Goal: Information Seeking & Learning: Check status

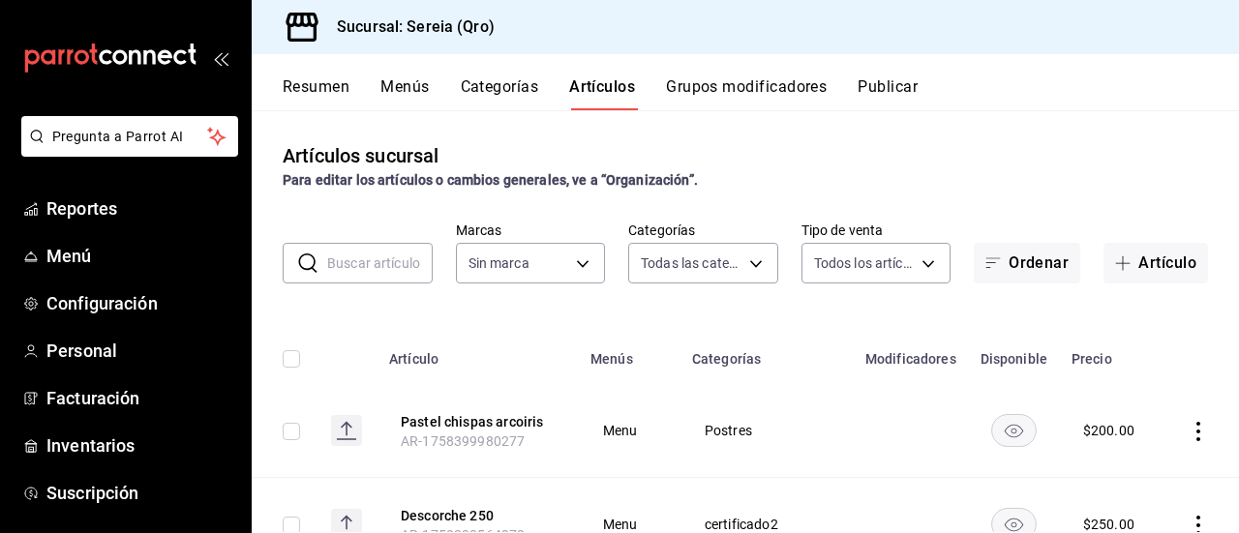
type input "2006e8ab-25de-46ac-9b12-e0f16751f5fe,60b8ec1b-19fc-44ab-b900-b31ad58b3909,f43c5…"
type input "e26cb55a-85e0-41b2-9155-b47575076aeb"
click at [85, 212] on span "Reportes" at bounding box center [140, 209] width 189 height 26
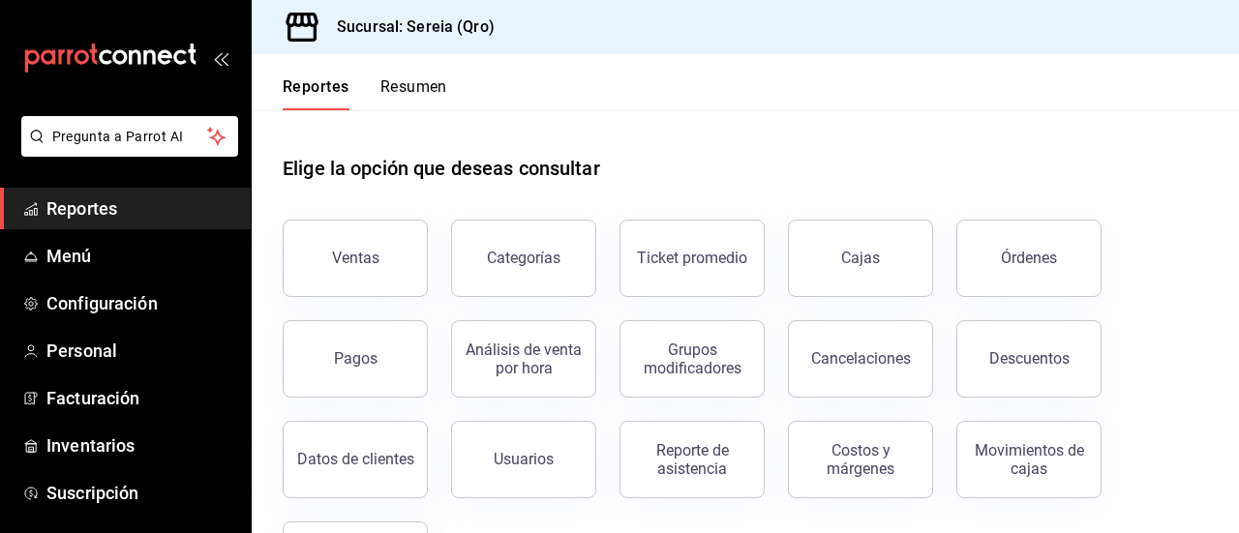
click at [333, 255] on div "Ventas" at bounding box center [355, 258] width 47 height 18
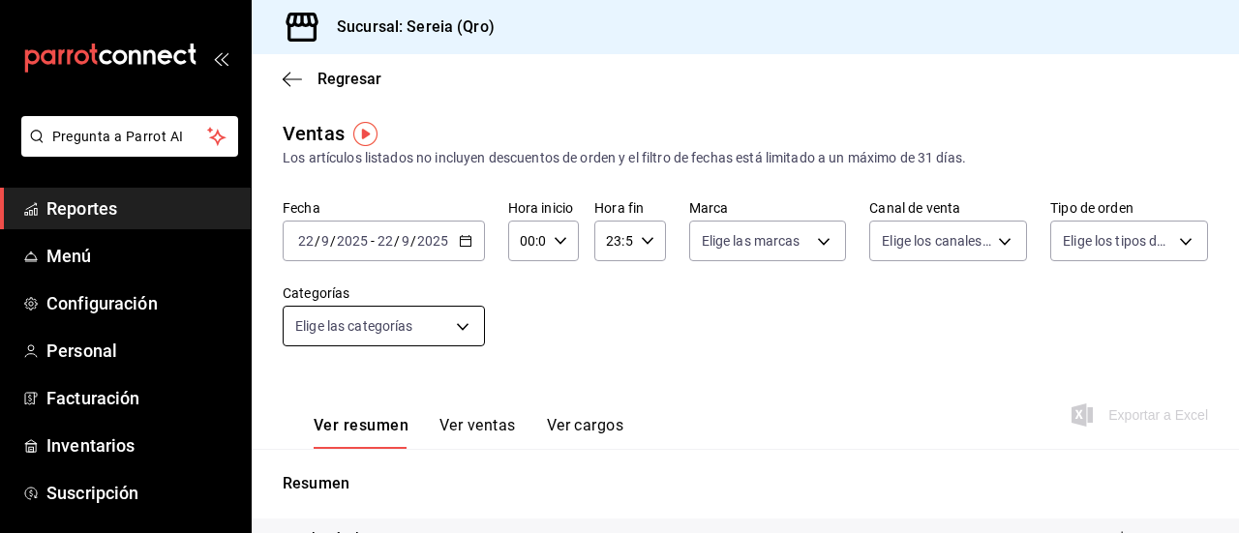
click at [460, 326] on body "Pregunta a Parrot AI Reportes Menú Configuración Personal Facturación Inventari…" at bounding box center [619, 266] width 1239 height 533
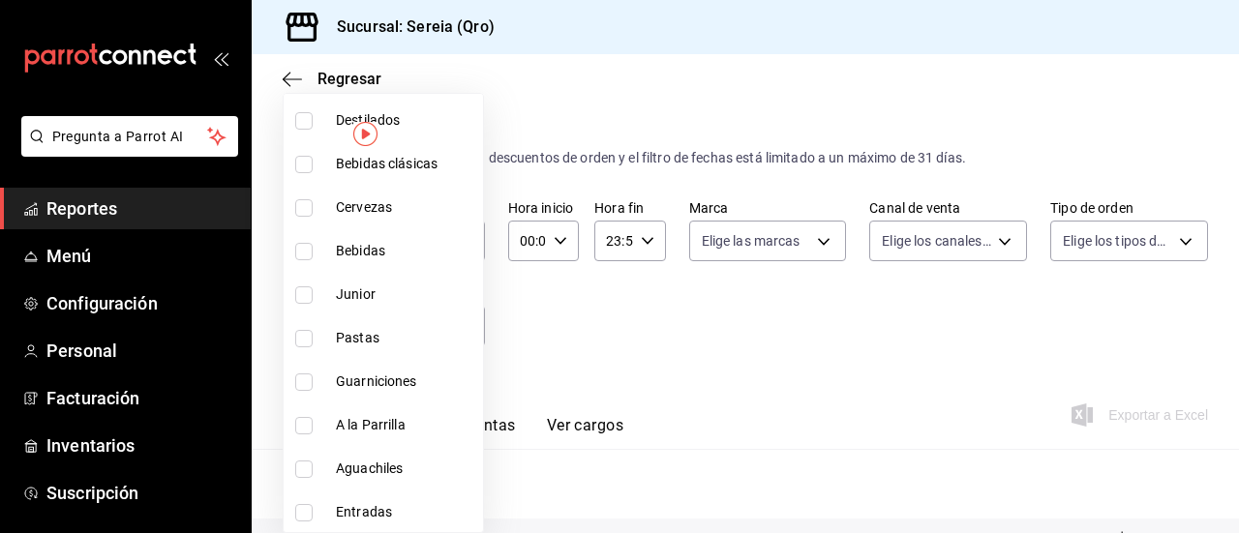
scroll to position [532, 0]
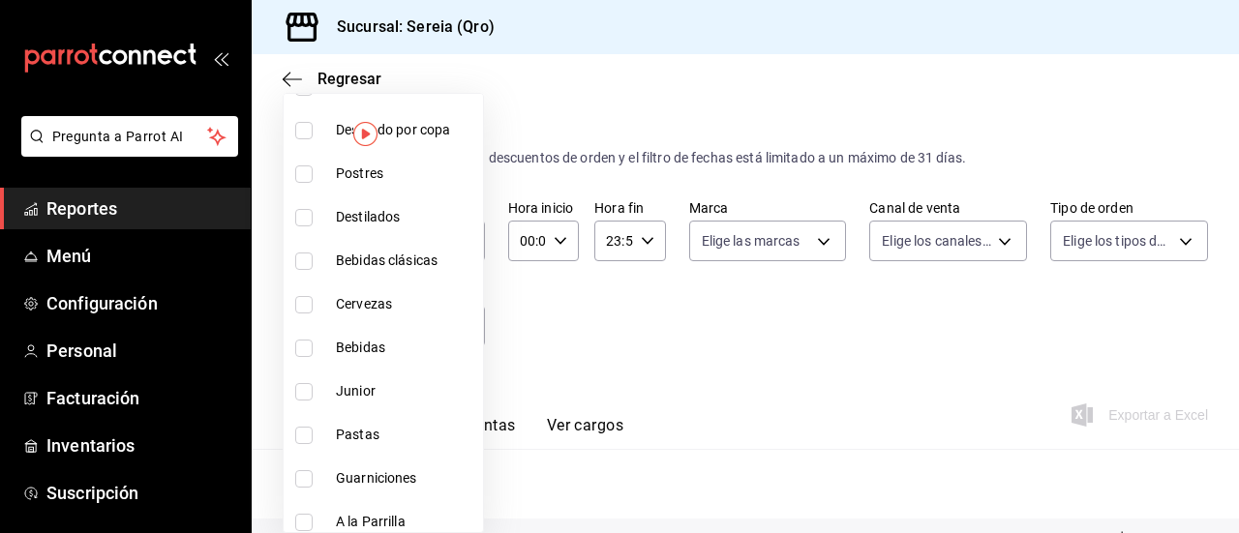
click at [368, 301] on span "Cervezas" at bounding box center [405, 304] width 139 height 20
type input "5c2c2814-e561-4e85-816f-49cba6446653"
checkbox input "true"
click at [664, 359] on div at bounding box center [619, 266] width 1239 height 533
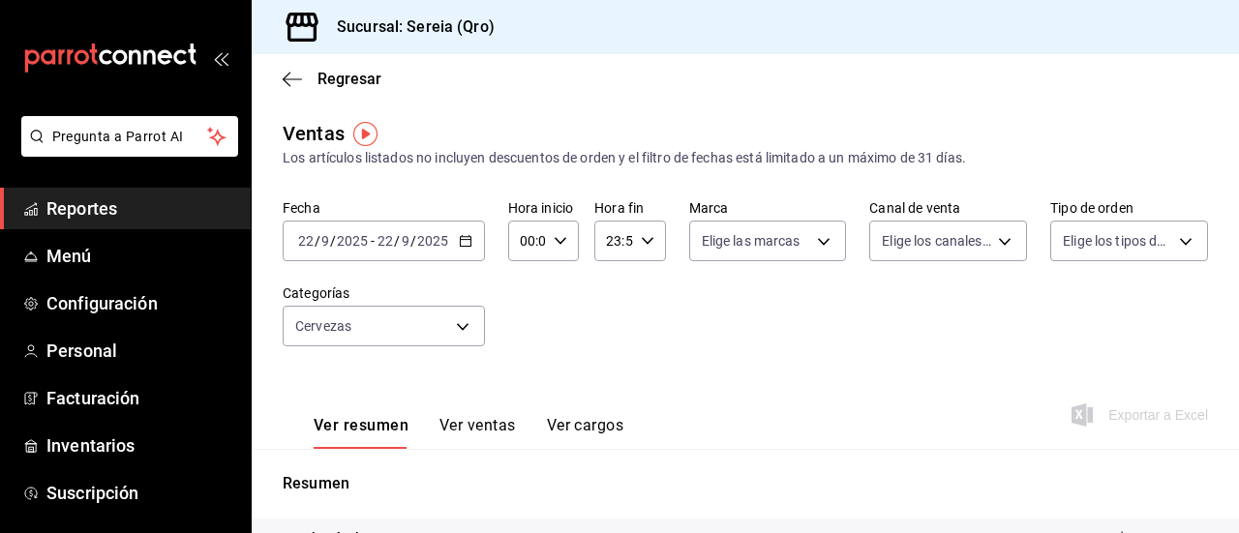
click at [460, 242] on icon "button" at bounding box center [466, 241] width 14 height 14
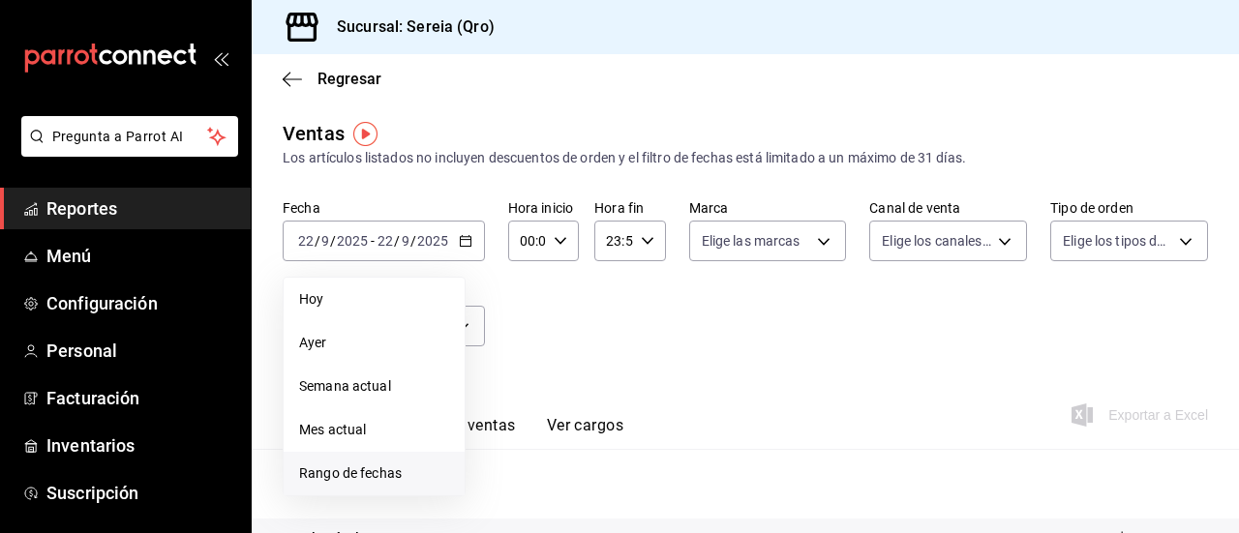
click at [364, 469] on span "Rango de fechas" at bounding box center [374, 474] width 150 height 20
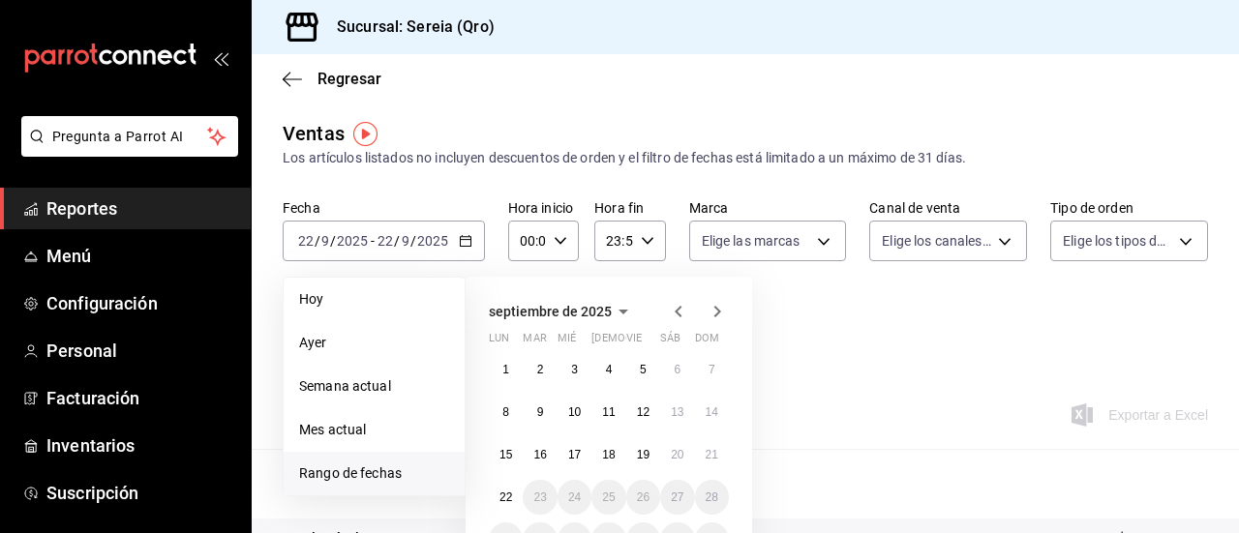
click at [681, 311] on icon "button" at bounding box center [678, 311] width 23 height 23
click at [675, 310] on icon "button" at bounding box center [678, 311] width 23 height 23
click at [675, 311] on icon "button" at bounding box center [678, 311] width 23 height 23
click at [675, 312] on icon "button" at bounding box center [678, 311] width 23 height 23
click at [675, 312] on icon "button" at bounding box center [678, 312] width 7 height 12
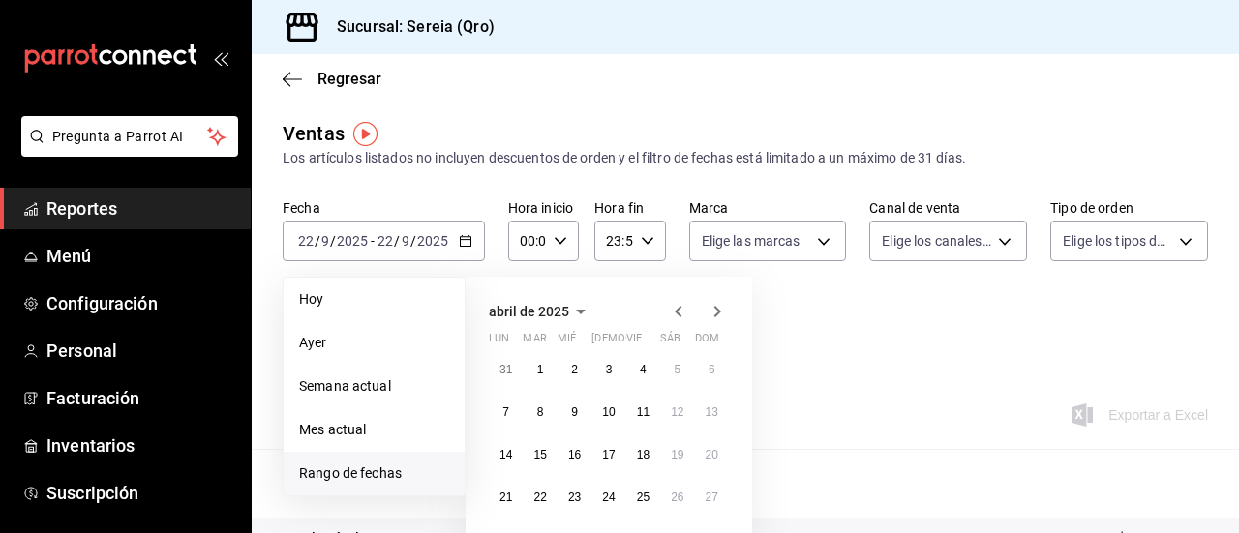
click at [675, 312] on icon "button" at bounding box center [678, 312] width 7 height 12
click at [716, 309] on icon "button" at bounding box center [717, 312] width 7 height 12
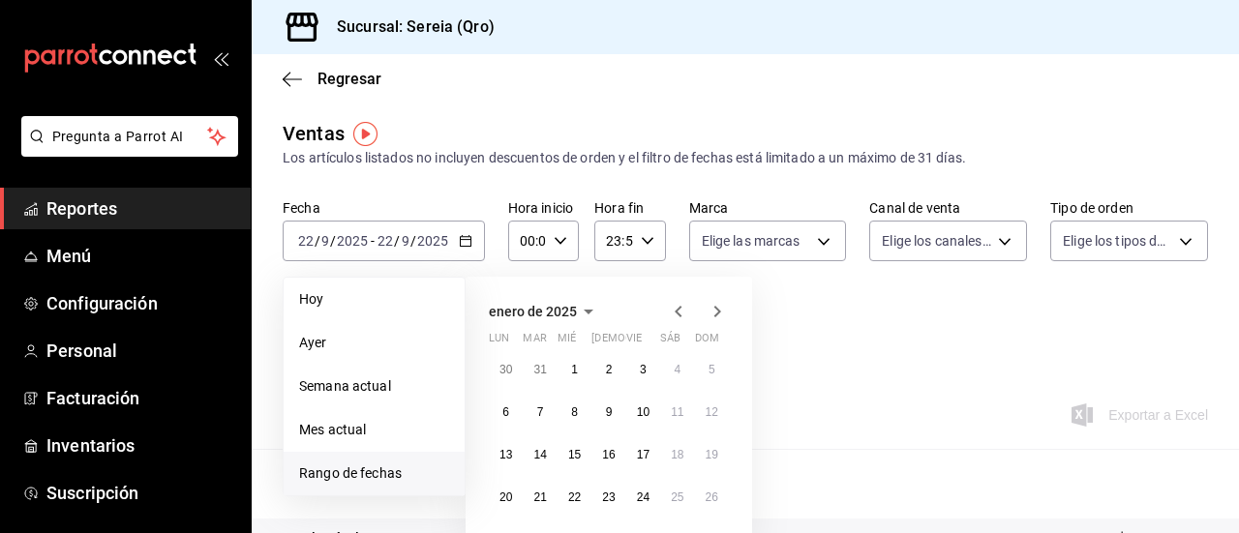
click at [716, 309] on icon "button" at bounding box center [717, 312] width 7 height 12
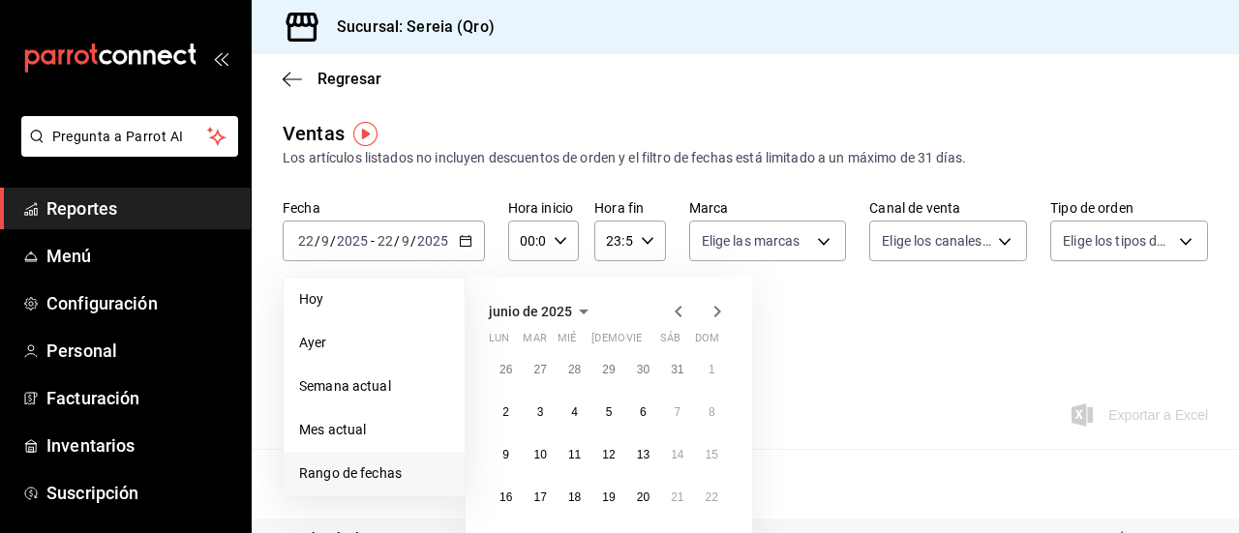
click at [716, 309] on icon "button" at bounding box center [717, 312] width 7 height 12
drag, startPoint x: 538, startPoint y: 366, endPoint x: 631, endPoint y: 399, distance: 98.6
click at [653, 426] on div "30 1 2 3 4 5 6 7 8 9 10 11 12 13 14 15 16 17 18 19 20 21 22 23 24 25 26 27 28 2…" at bounding box center [609, 454] width 240 height 205
drag, startPoint x: 549, startPoint y: 371, endPoint x: 676, endPoint y: 400, distance: 130.1
click at [663, 395] on div "30 1 2 3 4 5 6 7 8 9 10 11 12 13 14 15 16 17 18 19 20 21 22 23 24 25 26 27 28 2…" at bounding box center [609, 454] width 240 height 205
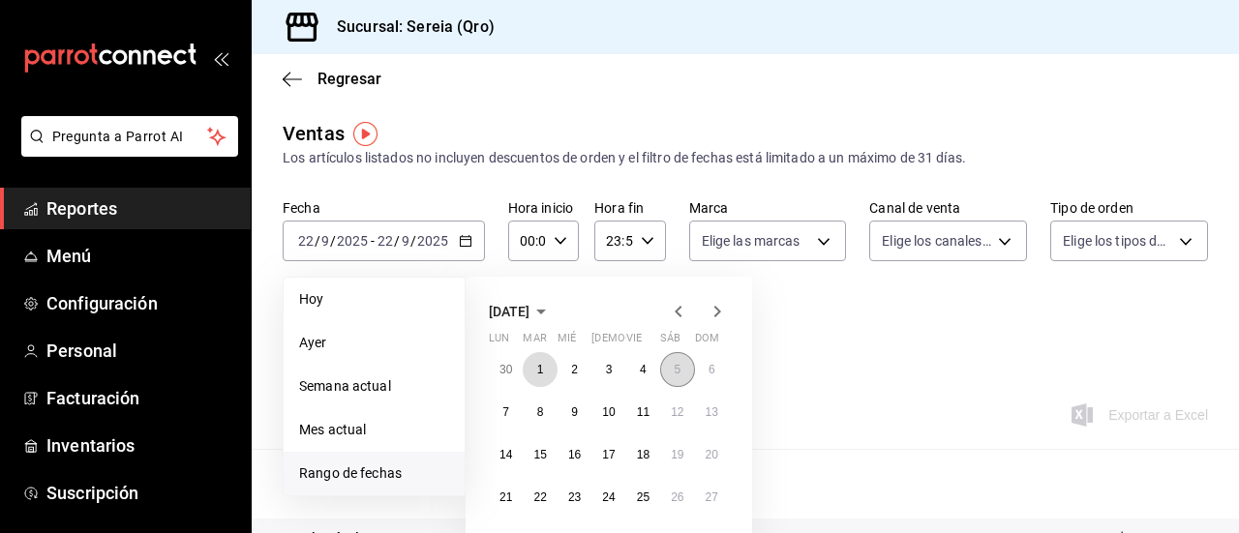
drag, startPoint x: 542, startPoint y: 361, endPoint x: 687, endPoint y: 361, distance: 145.2
click at [687, 361] on div "30 1 2 3 4 5 6 7 8 9 10 11 12 13 14 15 16 17 18 19 20 21 22 23 24 25 26 27 28 2…" at bounding box center [609, 454] width 240 height 205
click at [533, 371] on button "1" at bounding box center [540, 369] width 34 height 35
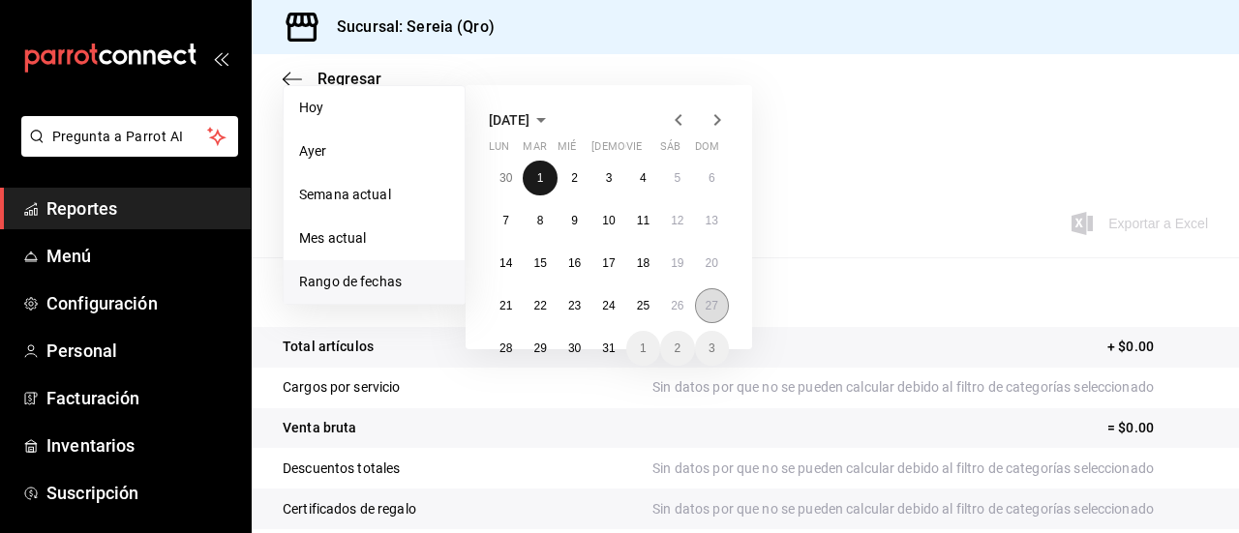
scroll to position [194, 0]
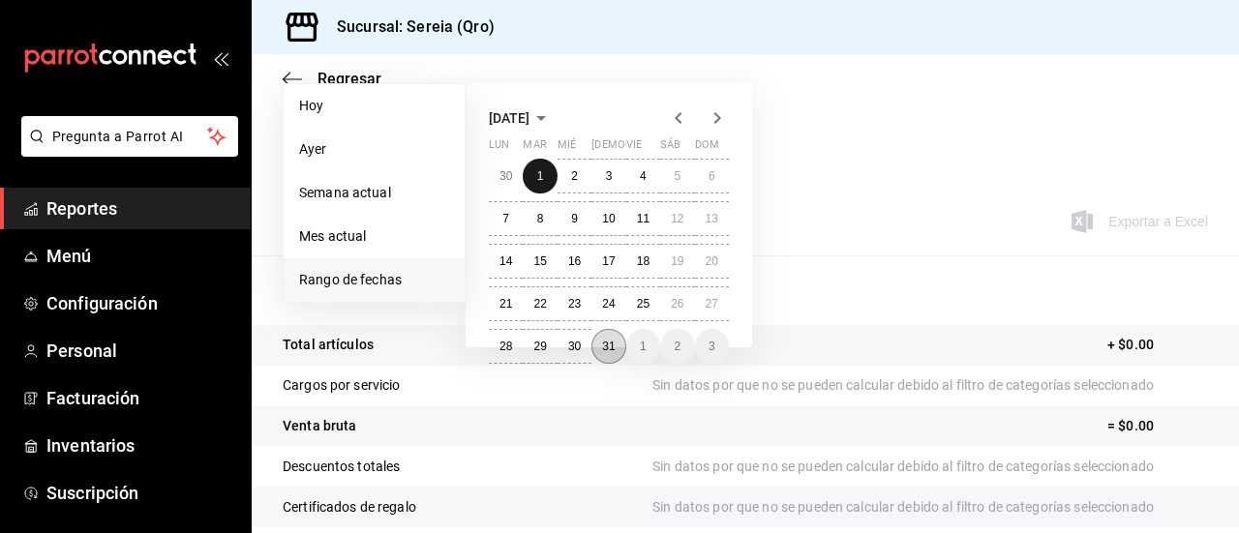
drag, startPoint x: 534, startPoint y: 371, endPoint x: 614, endPoint y: 346, distance: 83.3
click at [614, 346] on div "30 1 2 3 4 5 6 7 8 9 10 11 12 13 14 15 16 17 18 19 20 21 22 23 24 25 26 27 28 2…" at bounding box center [609, 261] width 240 height 205
click at [538, 172] on abbr "1" at bounding box center [540, 176] width 7 height 14
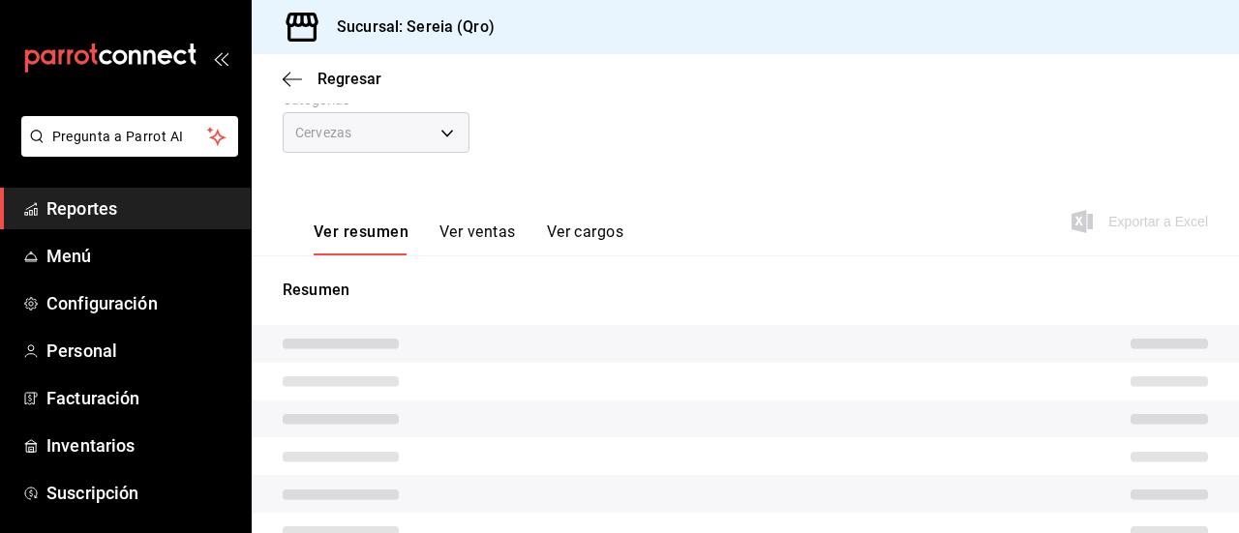
click at [538, 172] on div "Fecha [DATE] [DATE] - [DATE] [DATE] Hora inicio 00:00 Hora inicio Hora fin 23:5…" at bounding box center [745, 91] width 925 height 170
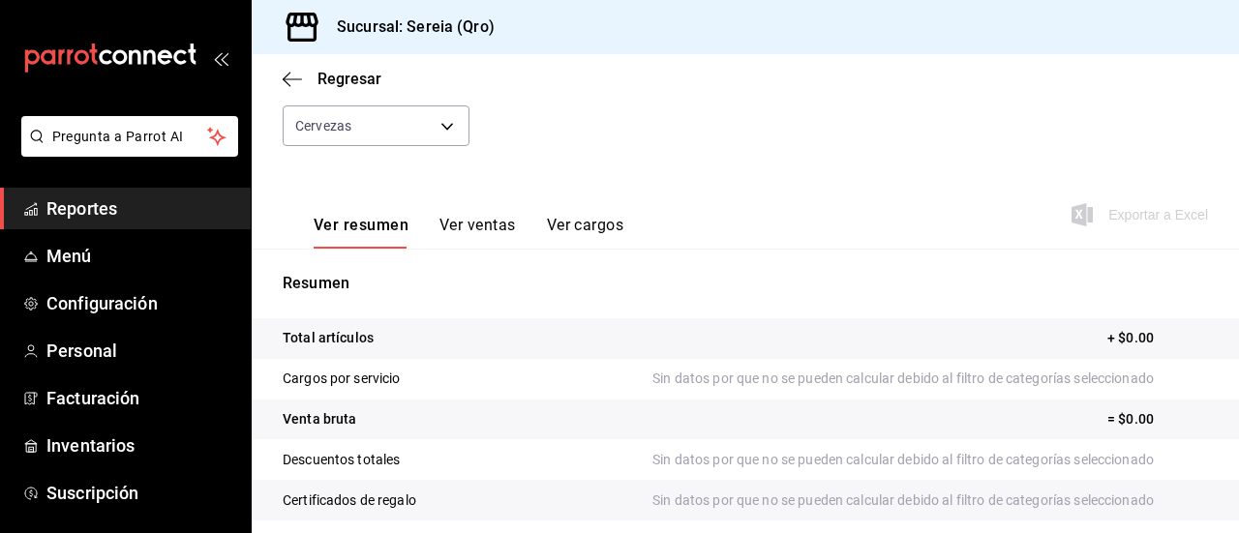
scroll to position [7, 0]
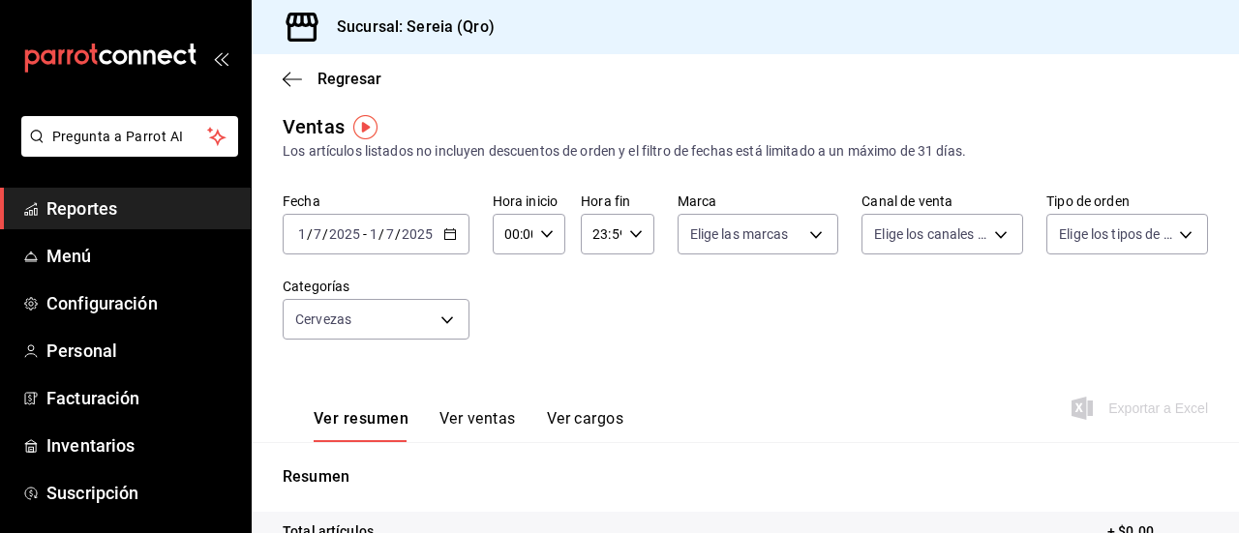
click at [449, 232] on \(Stroke\) "button" at bounding box center [449, 232] width 11 height 1
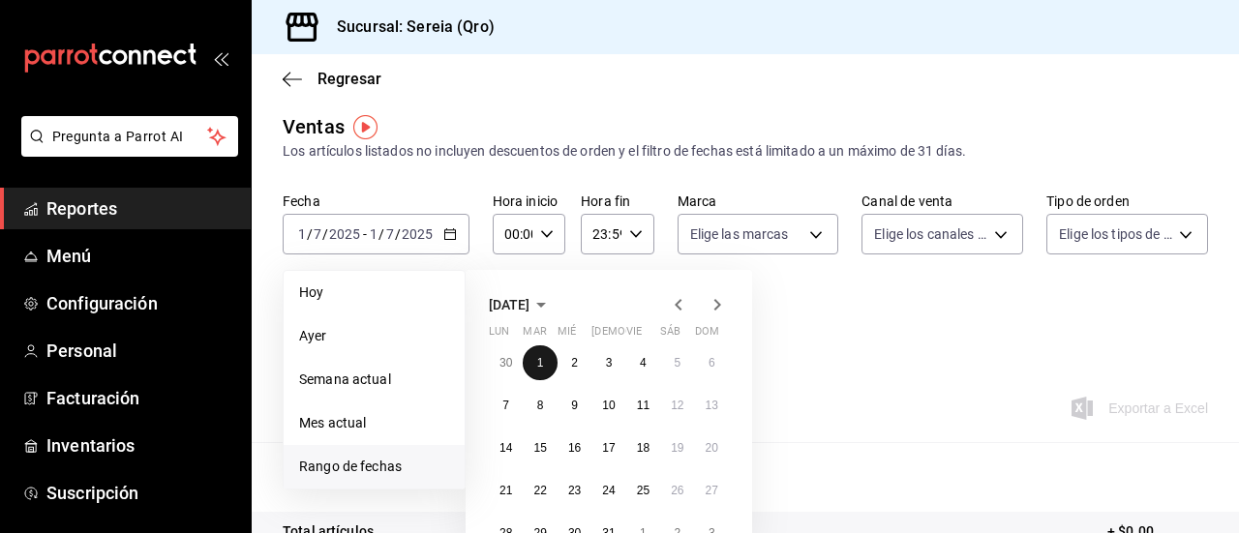
click at [550, 362] on button "1" at bounding box center [540, 363] width 34 height 35
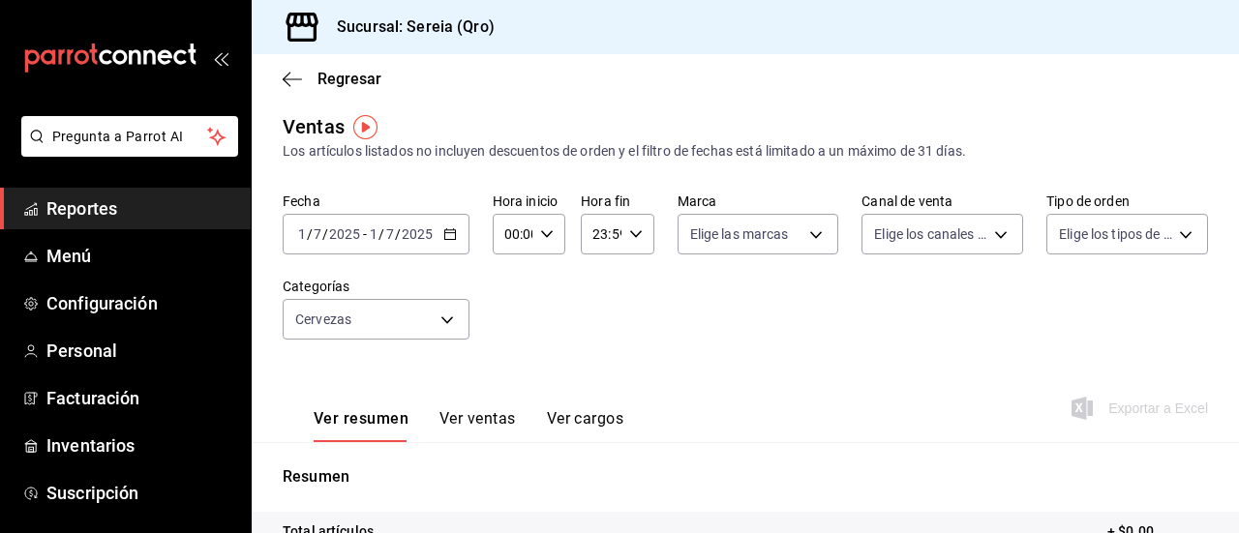
click at [444, 233] on \(Stroke\) "button" at bounding box center [450, 234] width 12 height 11
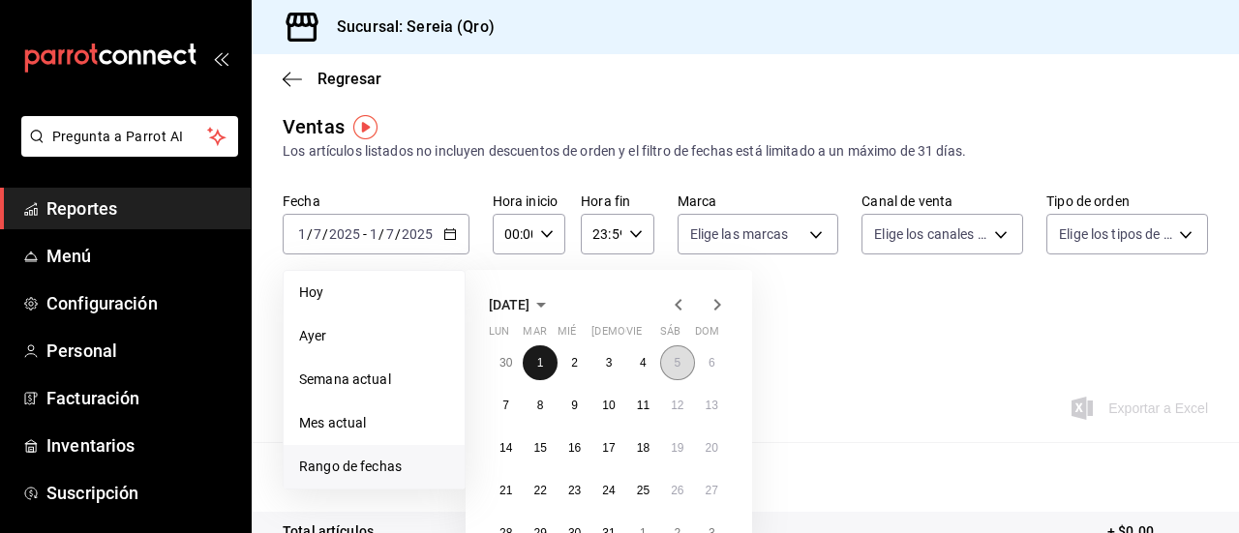
drag, startPoint x: 544, startPoint y: 357, endPoint x: 661, endPoint y: 365, distance: 117.4
click at [661, 365] on div "30 1 2 3 4 5 6 7 8 9 10 11 12 13 14 15 16 17 18 19 20 21 22 23 24 25 26 27 28 2…" at bounding box center [609, 448] width 240 height 205
click at [543, 356] on abbr "1" at bounding box center [540, 363] width 7 height 14
drag, startPoint x: 543, startPoint y: 356, endPoint x: 603, endPoint y: 528, distance: 181.5
click at [603, 528] on div "30 1 2 3 4 5 6 7 8 9 10 11 12 13 14 15 16 17 18 19 20 21 22 23 24 25 26 27 28 2…" at bounding box center [609, 448] width 240 height 205
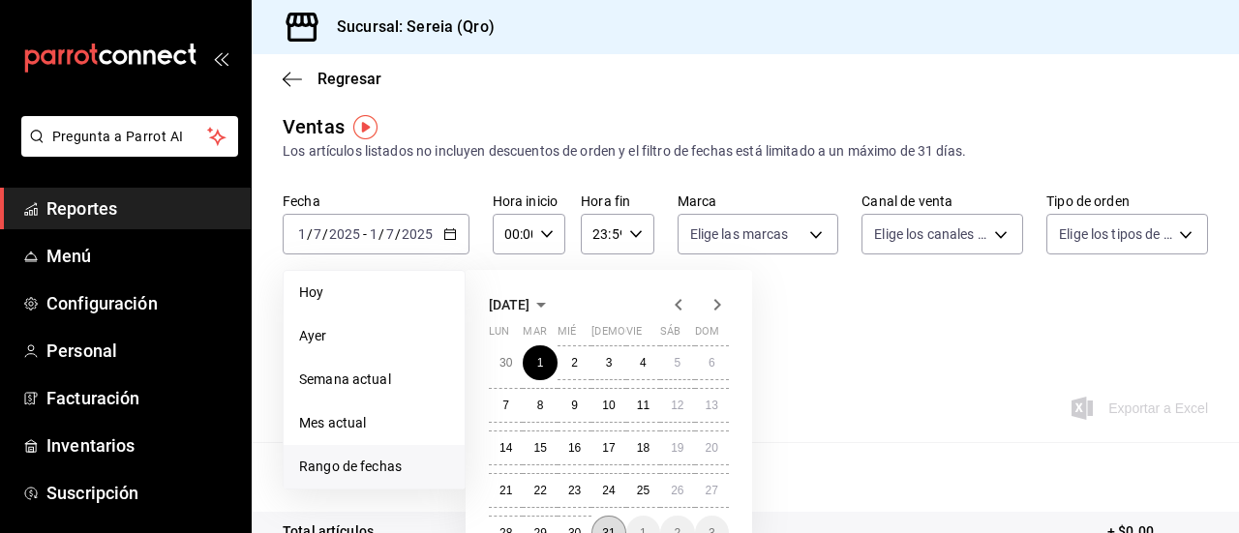
click at [610, 524] on button "31" at bounding box center [608, 533] width 34 height 35
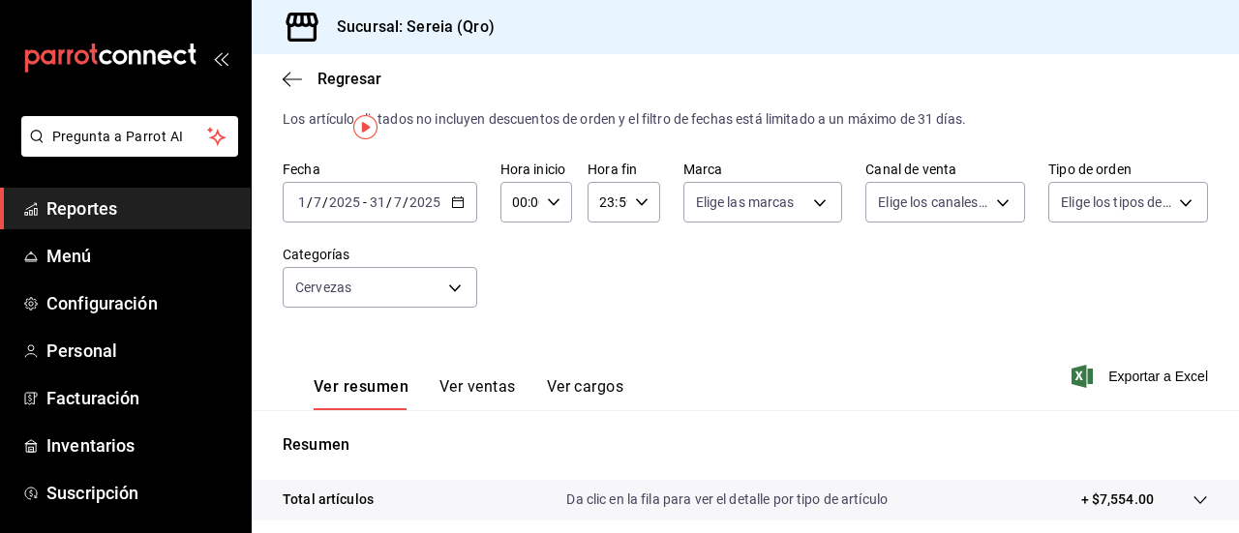
scroll to position [7, 0]
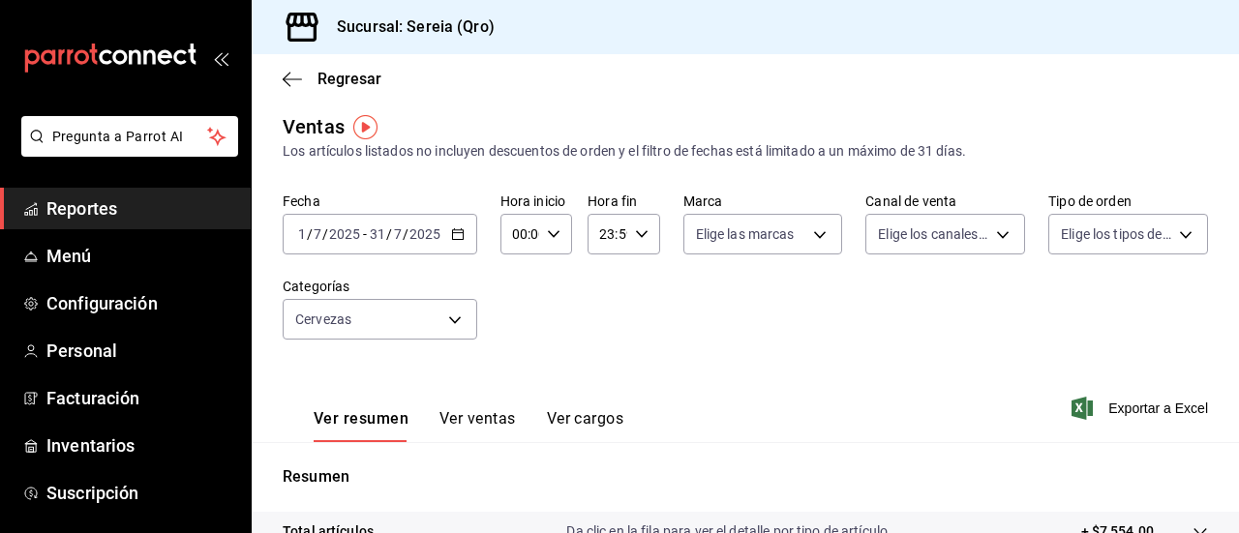
click at [496, 421] on button "Ver ventas" at bounding box center [477, 425] width 76 height 33
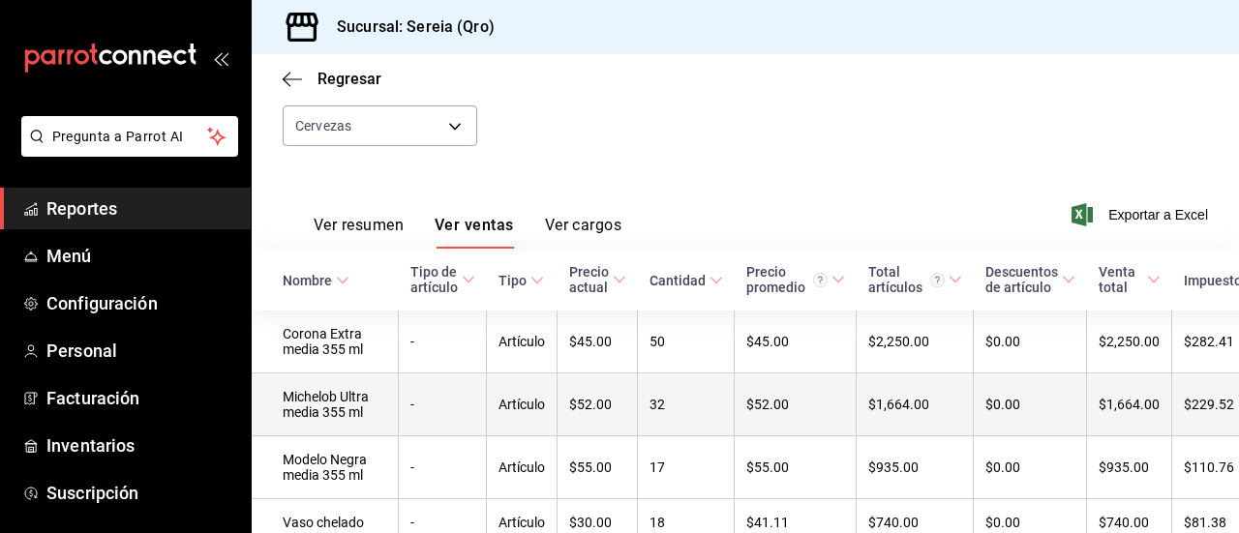
scroll to position [297, 0]
